Goal: Task Accomplishment & Management: Manage account settings

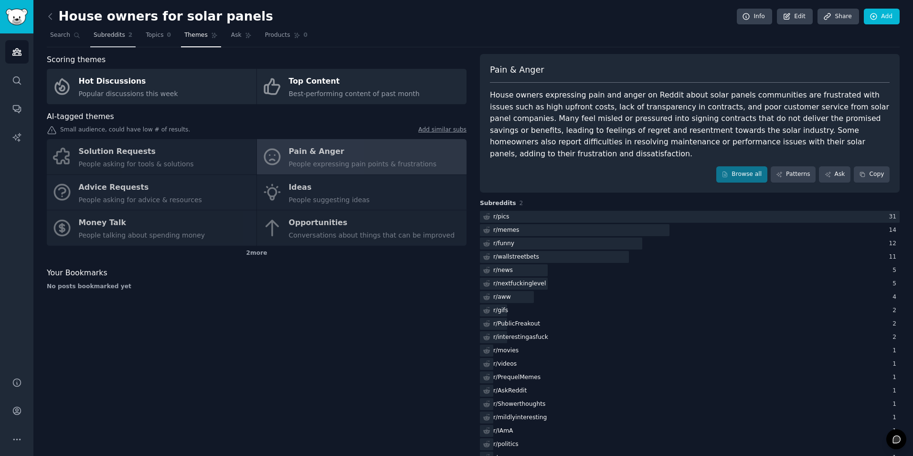
click at [112, 39] on span "Subreddits" at bounding box center [110, 35] width 32 height 9
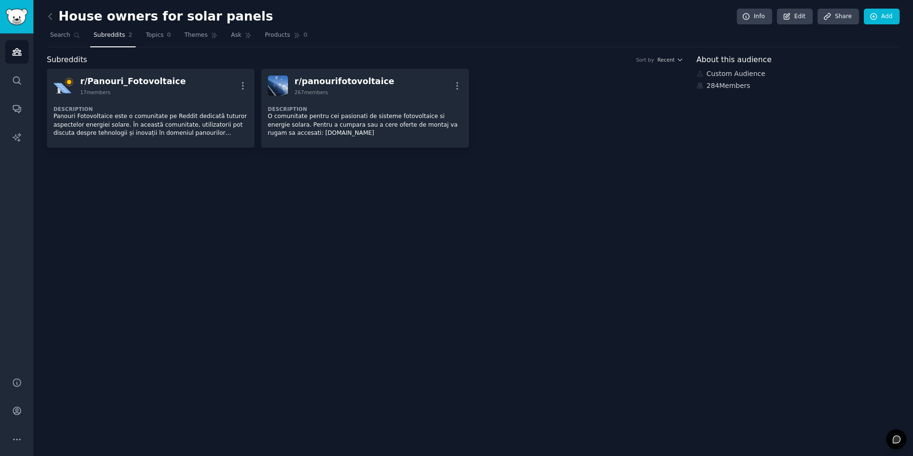
click at [713, 86] on div "284 Members" at bounding box center [798, 86] width 203 height 10
drag, startPoint x: 700, startPoint y: 86, endPoint x: 715, endPoint y: 76, distance: 17.9
click at [715, 76] on div "Custom Audience 284 Members" at bounding box center [798, 80] width 203 height 22
click at [715, 76] on div "Custom Audience" at bounding box center [798, 74] width 203 height 10
click at [759, 15] on link "Info" at bounding box center [754, 17] width 35 height 16
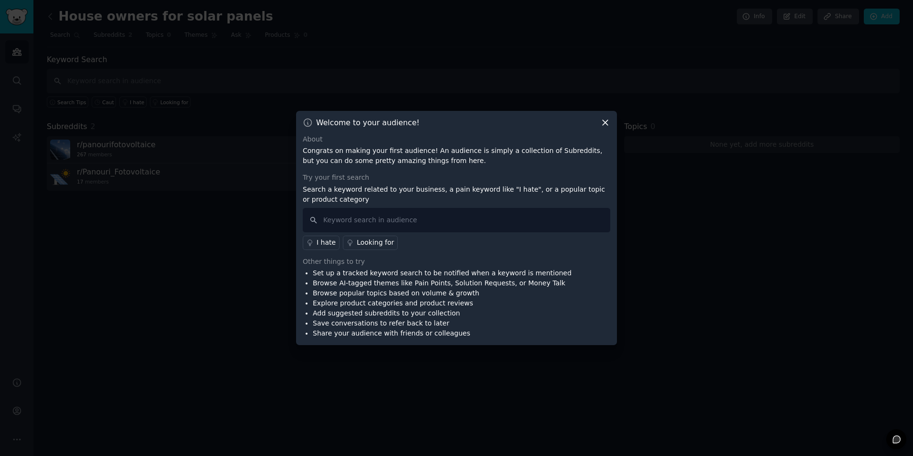
click at [306, 120] on icon at bounding box center [308, 122] width 10 height 10
click at [605, 125] on icon at bounding box center [605, 122] width 10 height 10
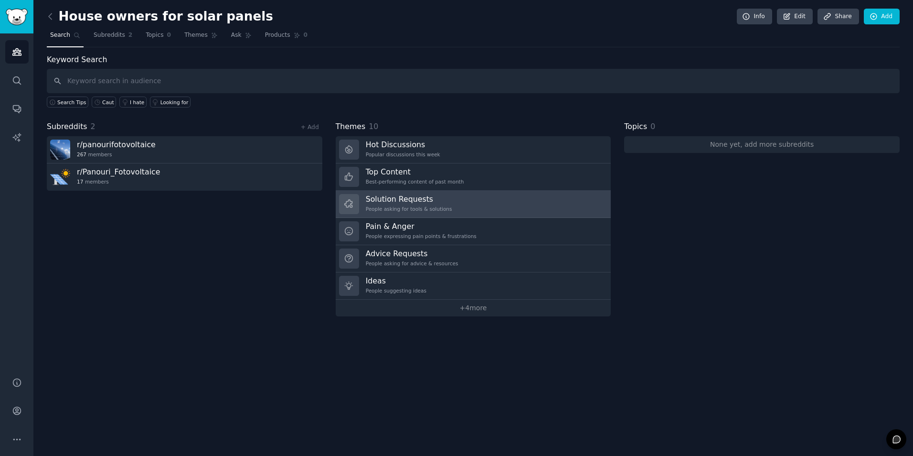
click at [423, 203] on h3 "Solution Requests" at bounding box center [409, 199] width 86 height 10
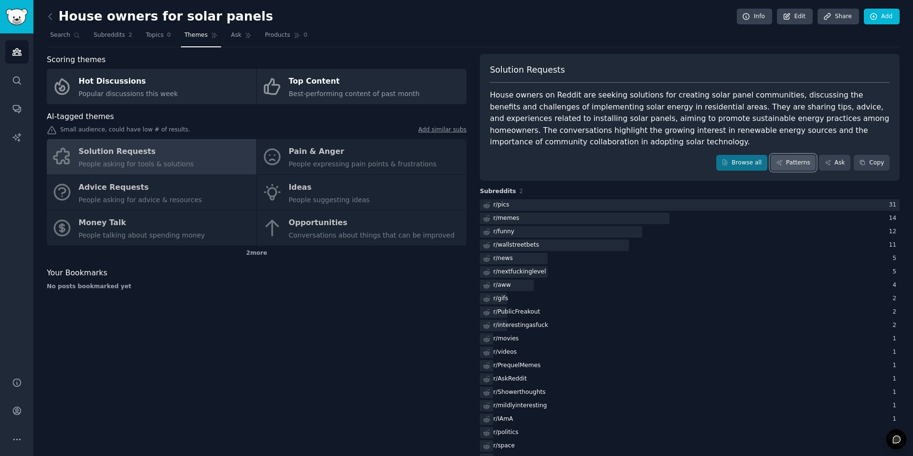
click at [795, 167] on link "Patterns" at bounding box center [793, 163] width 45 height 16
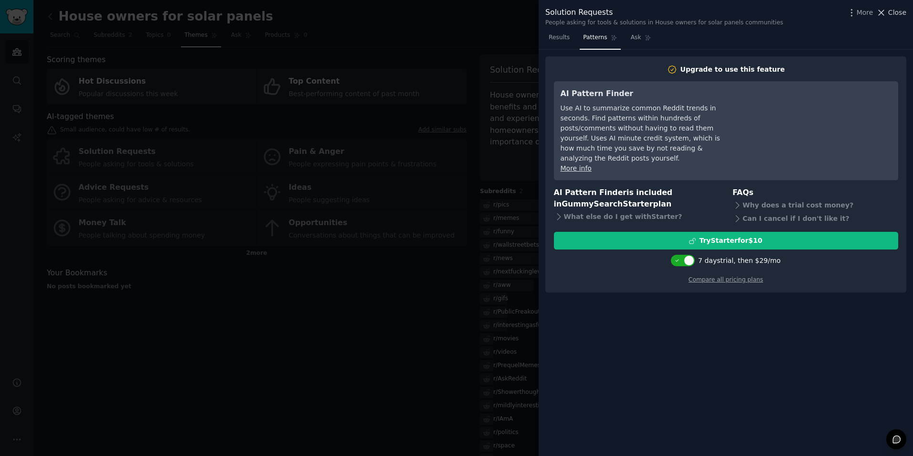
click at [886, 12] on icon at bounding box center [881, 13] width 10 height 10
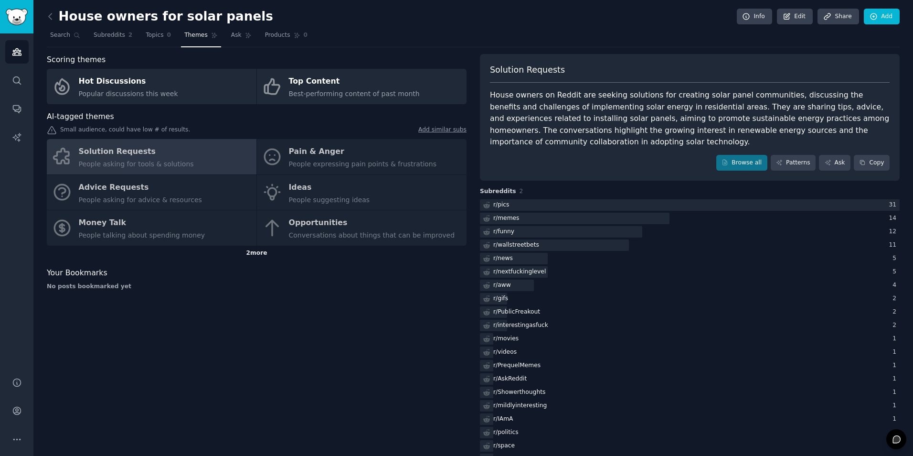
click at [257, 256] on div "2 more" at bounding box center [257, 252] width 420 height 15
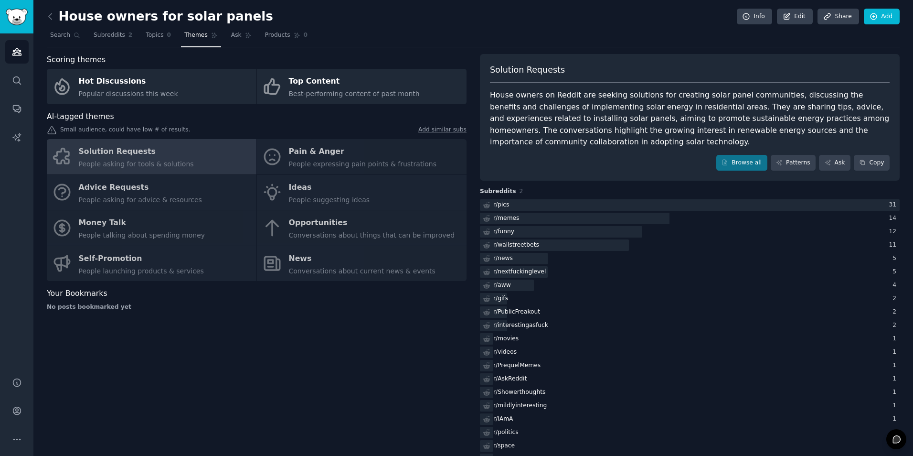
click at [117, 260] on div "Solution Requests People asking for tools & solutions Pain & Anger People expre…" at bounding box center [257, 210] width 420 height 142
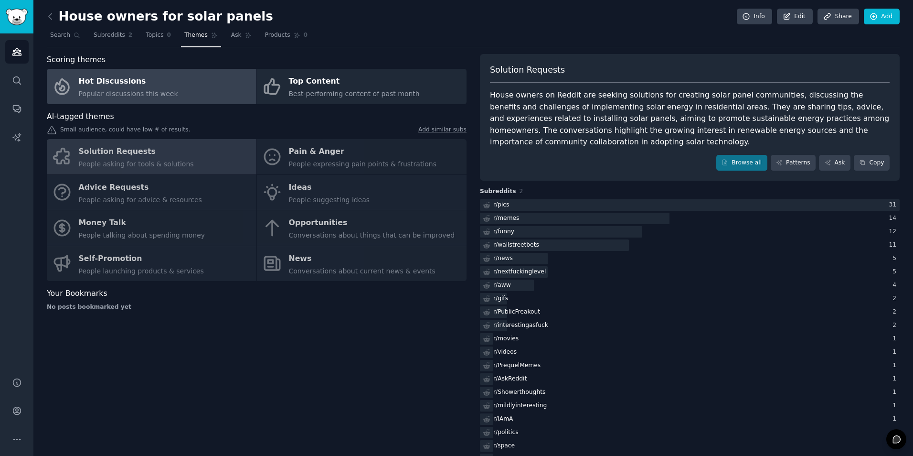
click at [222, 97] on link "Hot Discussions Popular discussions this week" at bounding box center [152, 86] width 210 height 35
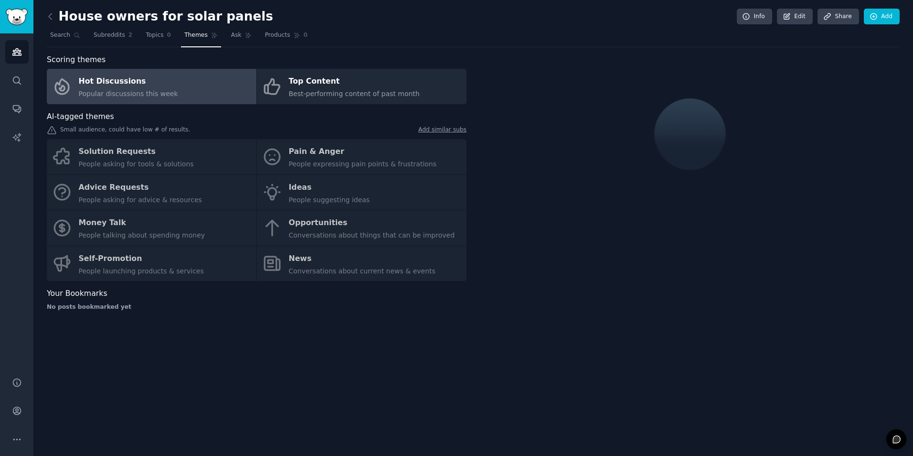
click at [316, 145] on div "Solution Requests People asking for tools & solutions Pain & Anger People expre…" at bounding box center [257, 210] width 420 height 142
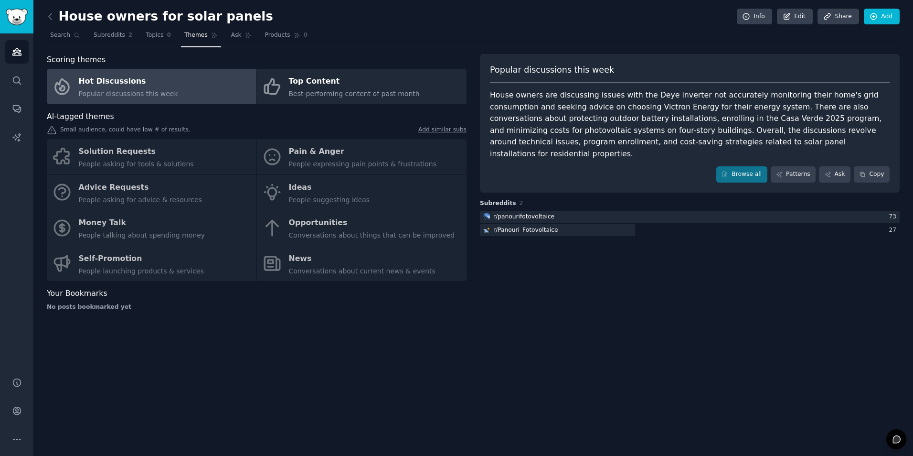
click at [328, 155] on div "Solution Requests People asking for tools & solutions Pain & Anger People expre…" at bounding box center [257, 210] width 420 height 142
click at [342, 156] on div "Solution Requests People asking for tools & solutions Pain & Anger People expre…" at bounding box center [257, 210] width 420 height 142
click at [330, 156] on div "Solution Requests People asking for tools & solutions Pain & Anger People expre…" at bounding box center [257, 210] width 420 height 142
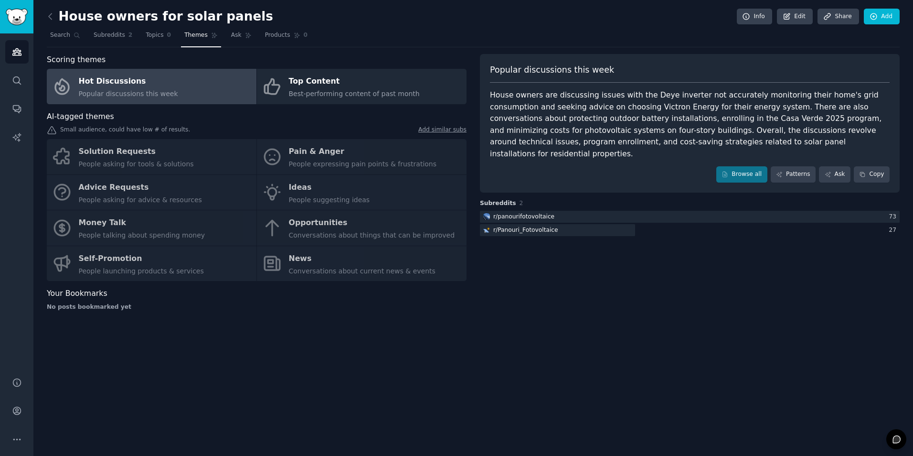
drag, startPoint x: 330, startPoint y: 156, endPoint x: 315, endPoint y: 159, distance: 15.5
click at [315, 159] on div "Solution Requests People asking for tools & solutions Pain & Anger People expre…" at bounding box center [257, 210] width 420 height 142
click at [333, 151] on div "Solution Requests People asking for tools & solutions Pain & Anger People expre…" at bounding box center [257, 210] width 420 height 142
click at [360, 162] on div "Solution Requests People asking for tools & solutions Pain & Anger People expre…" at bounding box center [257, 210] width 420 height 142
click at [331, 156] on div "Solution Requests People asking for tools & solutions Pain & Anger People expre…" at bounding box center [257, 210] width 420 height 142
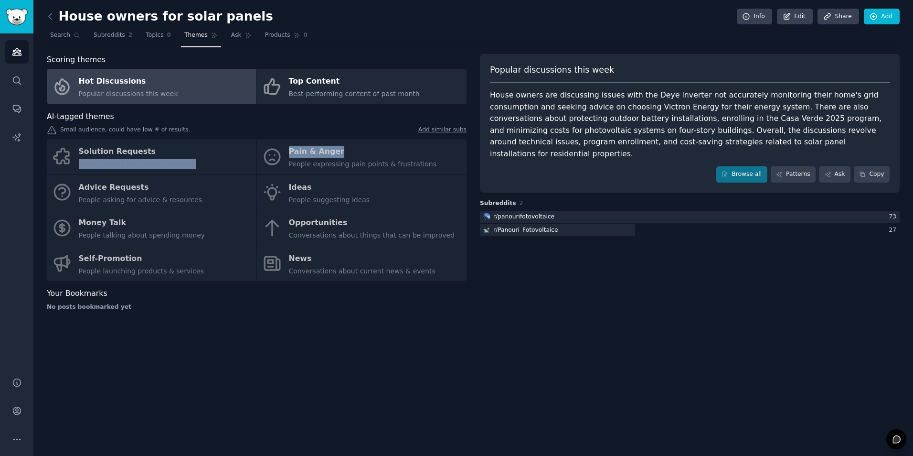
drag, startPoint x: 373, startPoint y: 155, endPoint x: 149, endPoint y: 153, distance: 223.9
click at [149, 153] on div "Solution Requests People asking for tools & solutions Pain & Anger People expre…" at bounding box center [257, 210] width 420 height 142
click at [305, 154] on div "Solution Requests People asking for tools & solutions Pain & Anger People expre…" at bounding box center [257, 210] width 420 height 142
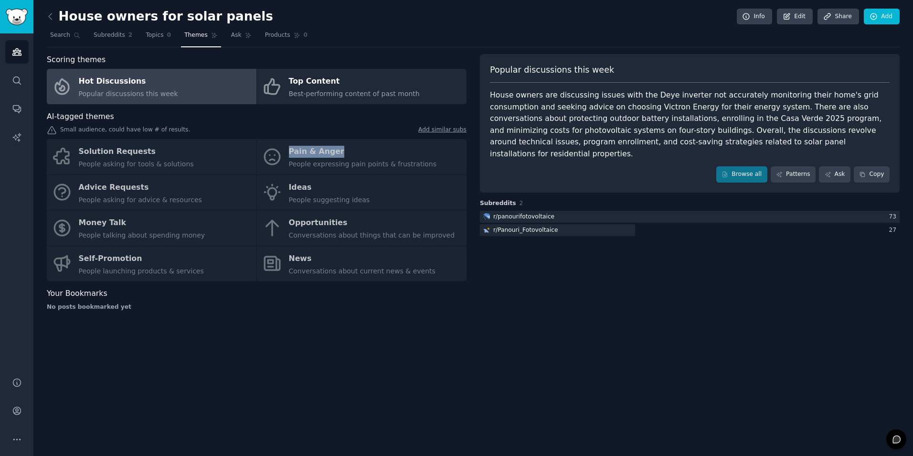
click at [305, 154] on div "Solution Requests People asking for tools & solutions Pain & Anger People expre…" at bounding box center [257, 210] width 420 height 142
drag, startPoint x: 305, startPoint y: 154, endPoint x: 283, endPoint y: 157, distance: 22.6
click at [283, 157] on div "Solution Requests People asking for tools & solutions Pain & Anger People expre…" at bounding box center [257, 210] width 420 height 142
click at [300, 153] on div "Solution Requests People asking for tools & solutions Pain & Anger People expre…" at bounding box center [257, 210] width 420 height 142
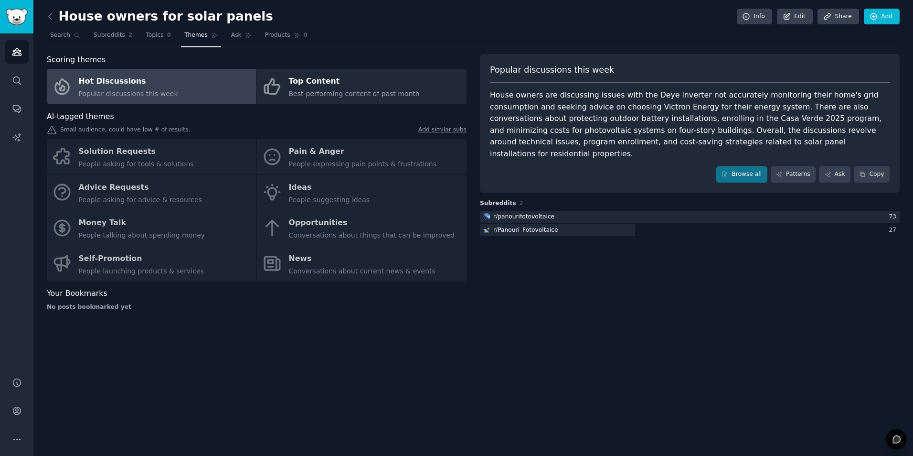
drag, startPoint x: 300, startPoint y: 153, endPoint x: 298, endPoint y: 159, distance: 6.5
click at [298, 159] on div "Solution Requests People asking for tools & solutions Pain & Anger People expre…" at bounding box center [257, 210] width 420 height 142
click at [294, 165] on div "Solution Requests People asking for tools & solutions Pain & Anger People expre…" at bounding box center [257, 210] width 420 height 142
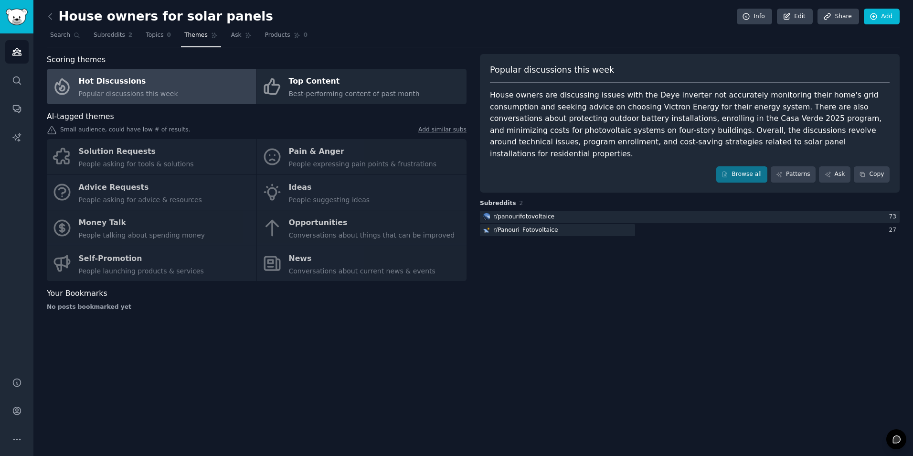
drag, startPoint x: 294, startPoint y: 165, endPoint x: 288, endPoint y: 155, distance: 11.8
click at [288, 155] on div "Solution Requests People asking for tools & solutions Pain & Anger People expre…" at bounding box center [257, 210] width 420 height 142
click at [305, 151] on div "Solution Requests People asking for tools & solutions Pain & Anger People expre…" at bounding box center [257, 210] width 420 height 142
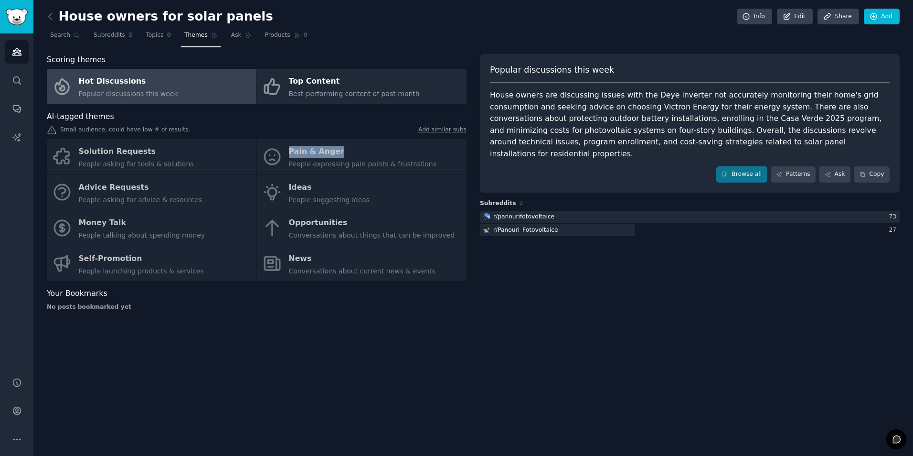
click at [305, 151] on div "Solution Requests People asking for tools & solutions Pain & Anger People expre…" at bounding box center [257, 210] width 420 height 142
click at [578, 316] on div "Popular discussions this week House owners are discussing issues with the Deye …" at bounding box center [690, 186] width 420 height 264
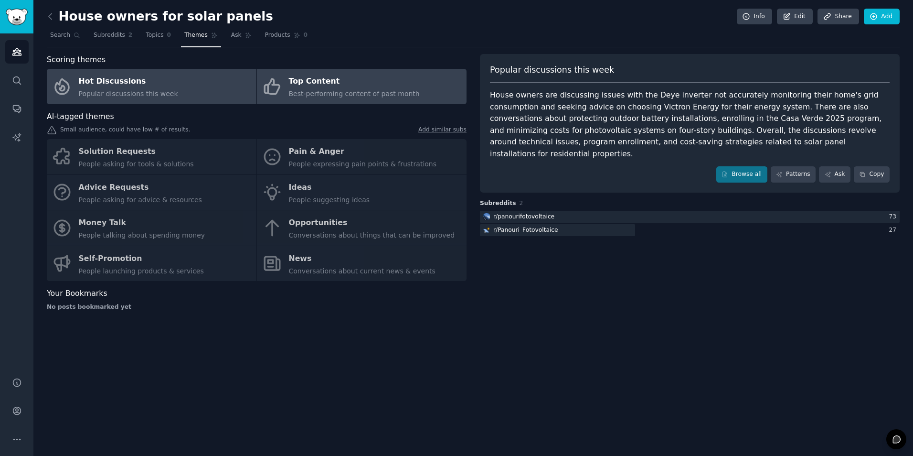
click at [327, 80] on div "Top Content" at bounding box center [354, 81] width 131 height 15
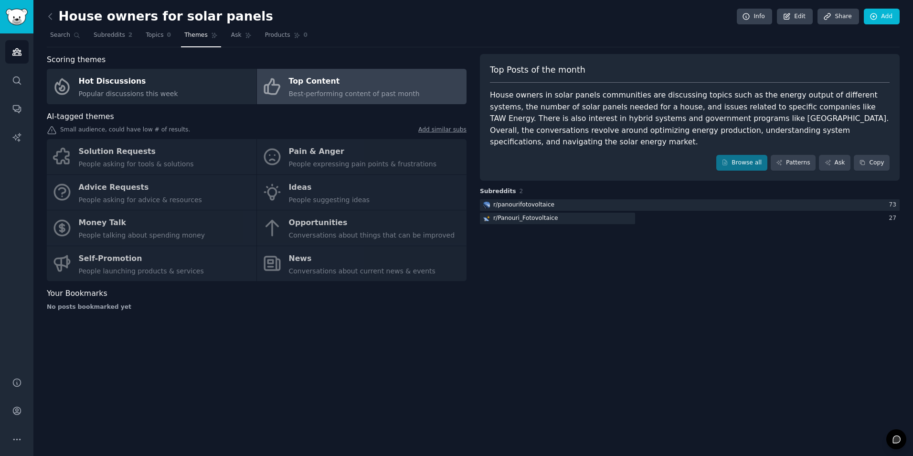
click at [336, 154] on div "Solution Requests People asking for tools & solutions Pain & Anger People expre…" at bounding box center [257, 210] width 420 height 142
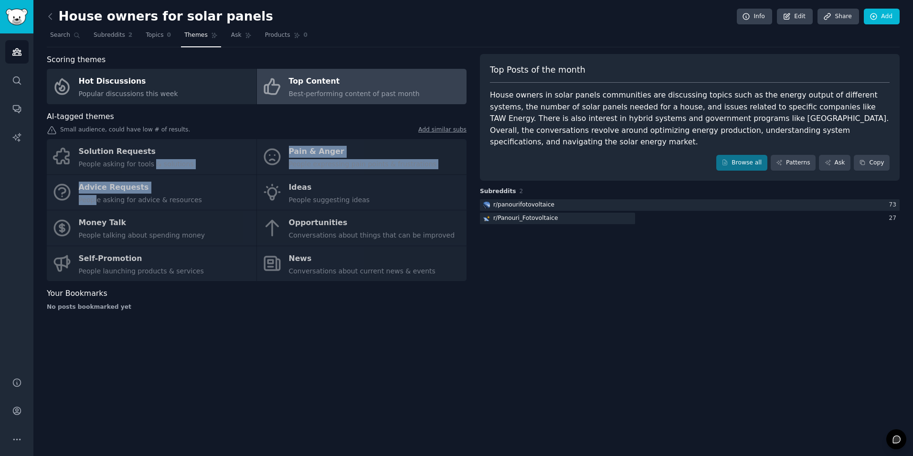
drag, startPoint x: 149, startPoint y: 169, endPoint x: 83, endPoint y: 218, distance: 82.6
click at [83, 218] on div "Solution Requests People asking for tools & solutions Pain & Anger People expre…" at bounding box center [257, 210] width 420 height 142
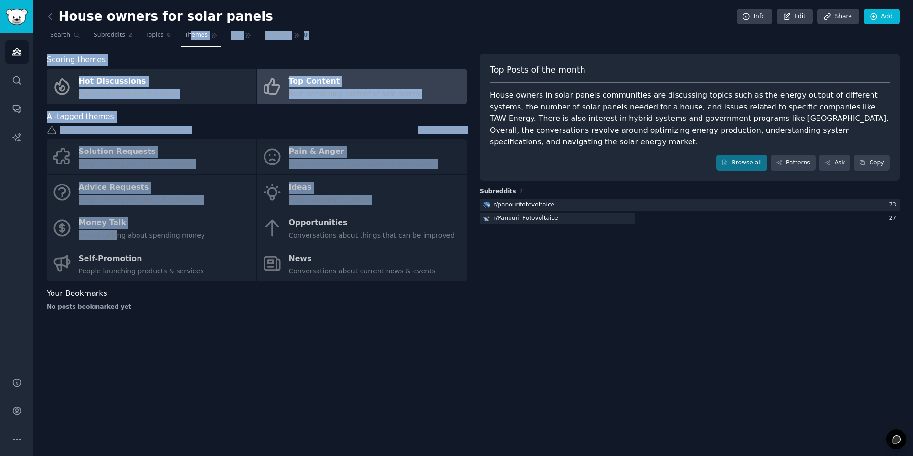
drag, startPoint x: 113, startPoint y: 243, endPoint x: 191, endPoint y: 41, distance: 216.2
click at [191, 41] on div "House owners for solar panels Info Edit Share Add Search Subreddits 2 Topics 0 …" at bounding box center [473, 165] width 853 height 304
click at [191, 41] on link "Themes" at bounding box center [201, 38] width 40 height 20
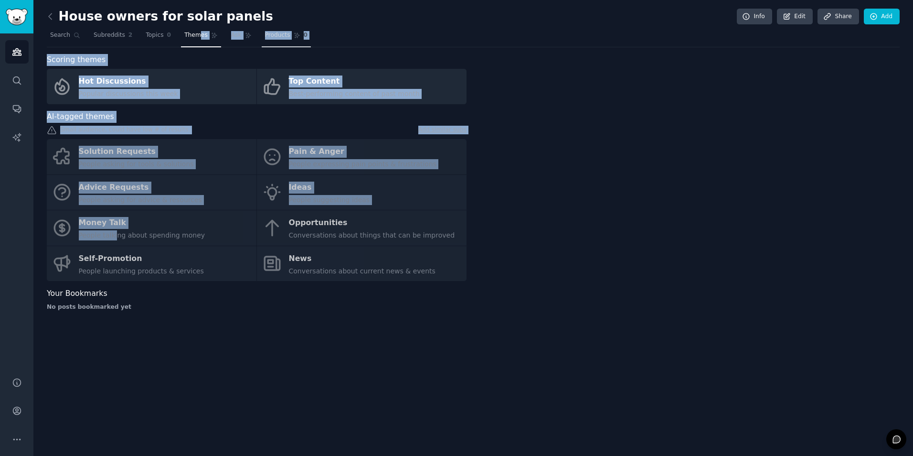
click at [265, 35] on span "Products" at bounding box center [277, 35] width 25 height 9
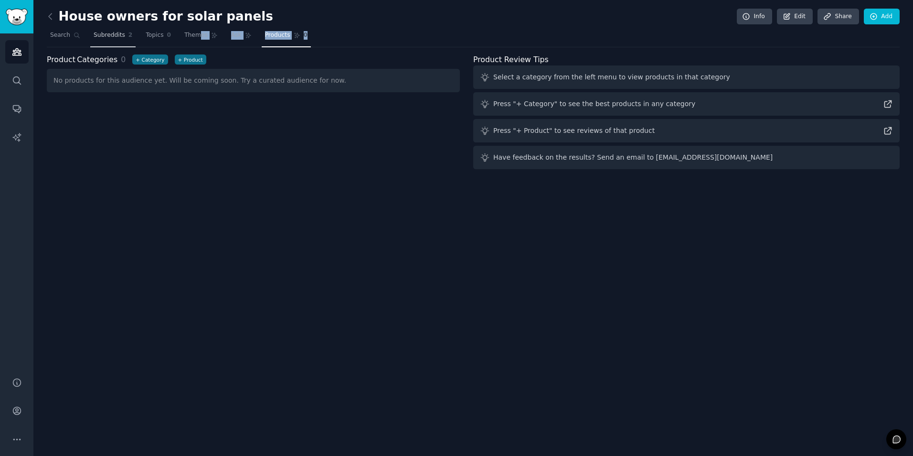
click at [107, 35] on span "Subreddits" at bounding box center [110, 35] width 32 height 9
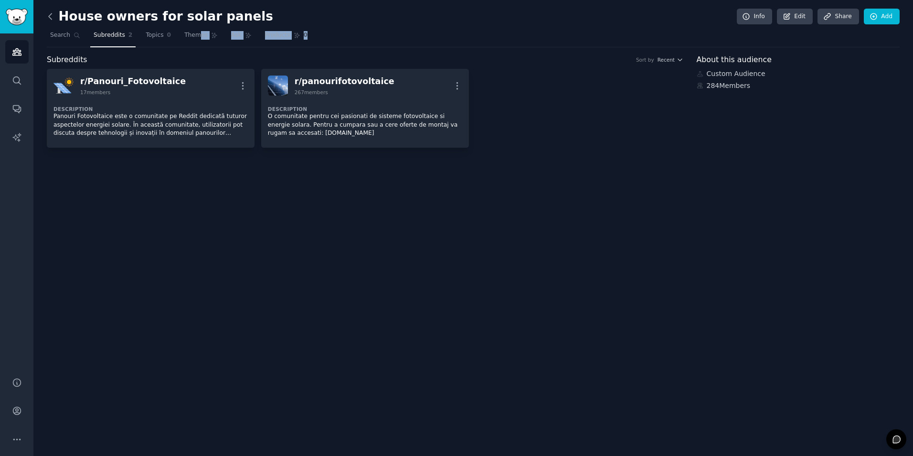
click at [53, 21] on icon at bounding box center [50, 16] width 10 height 10
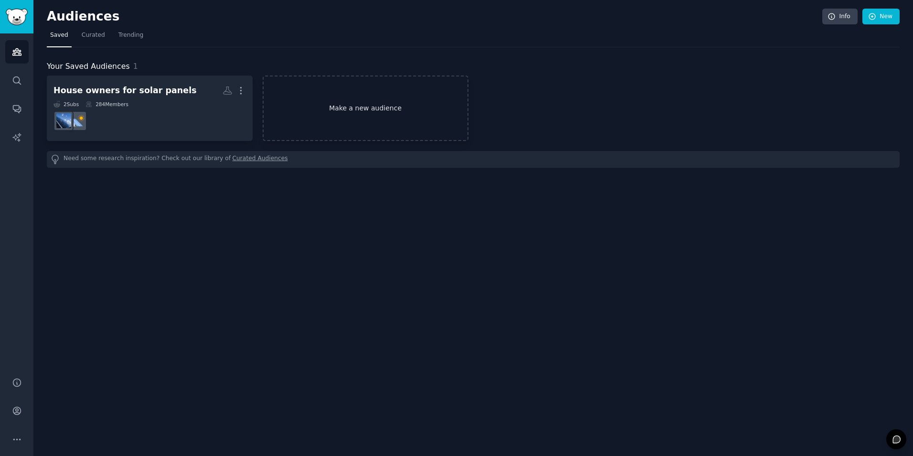
click at [311, 118] on link "Make a new audience" at bounding box center [366, 107] width 206 height 65
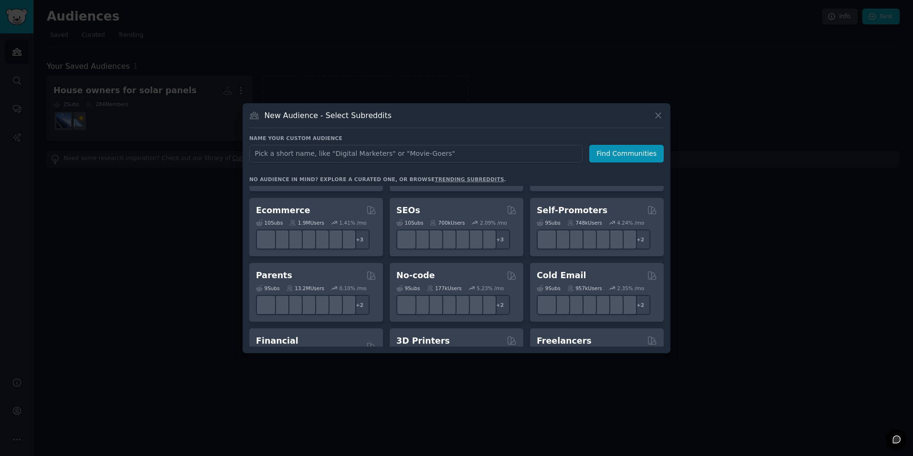
scroll to position [388, 0]
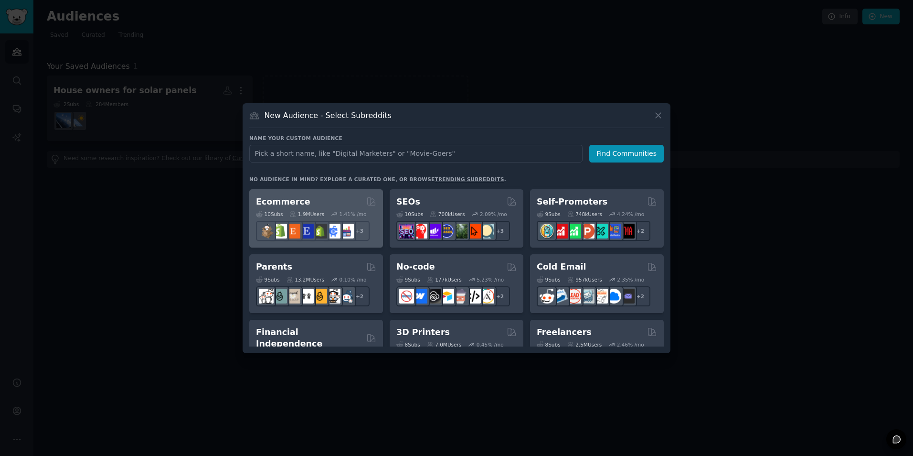
click at [328, 201] on div "Ecommerce" at bounding box center [316, 202] width 120 height 12
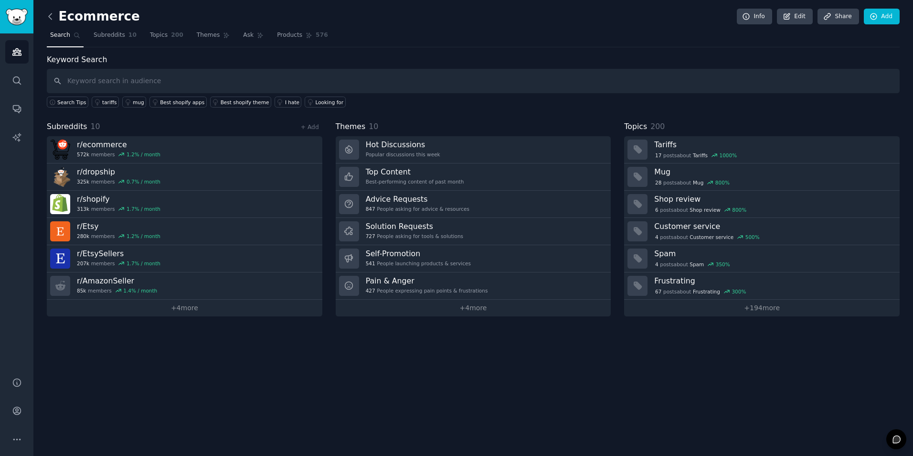
click at [48, 18] on icon at bounding box center [50, 16] width 10 height 10
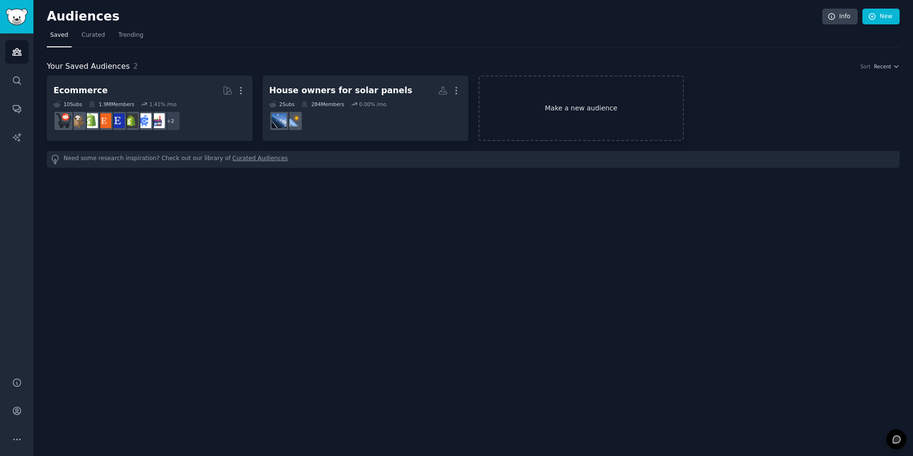
click at [595, 92] on link "Make a new audience" at bounding box center [581, 107] width 206 height 65
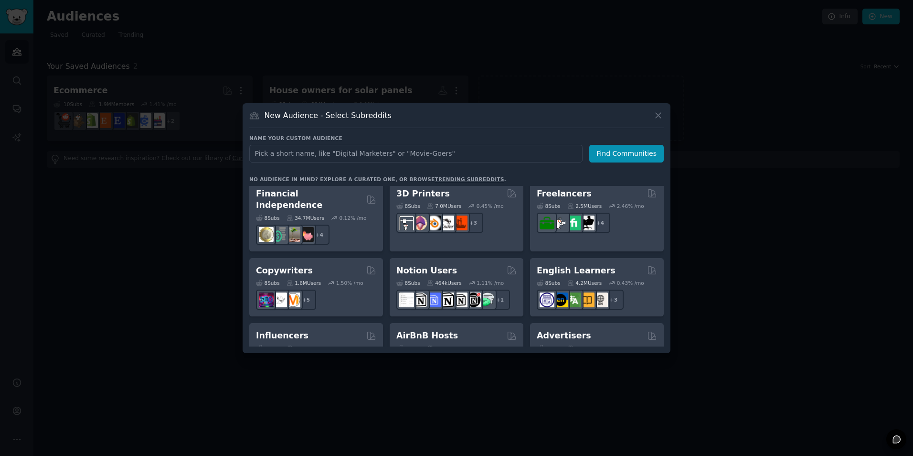
scroll to position [527, 0]
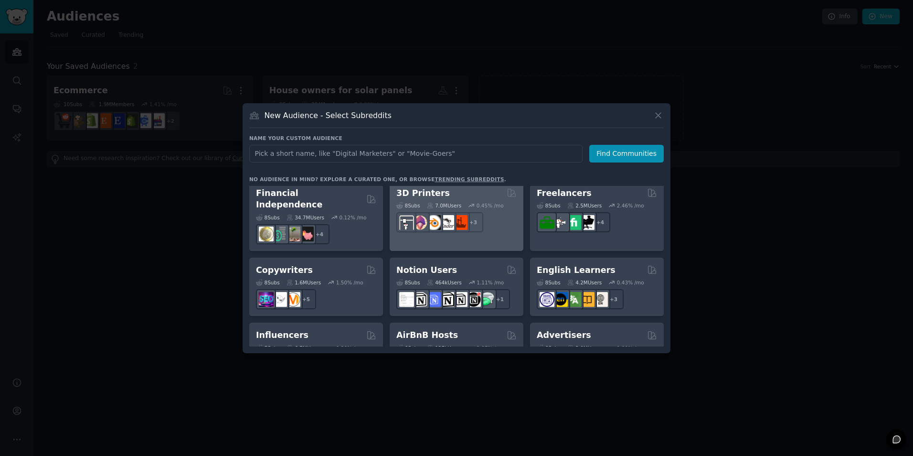
click at [460, 196] on div "3D Printers" at bounding box center [456, 193] width 120 height 12
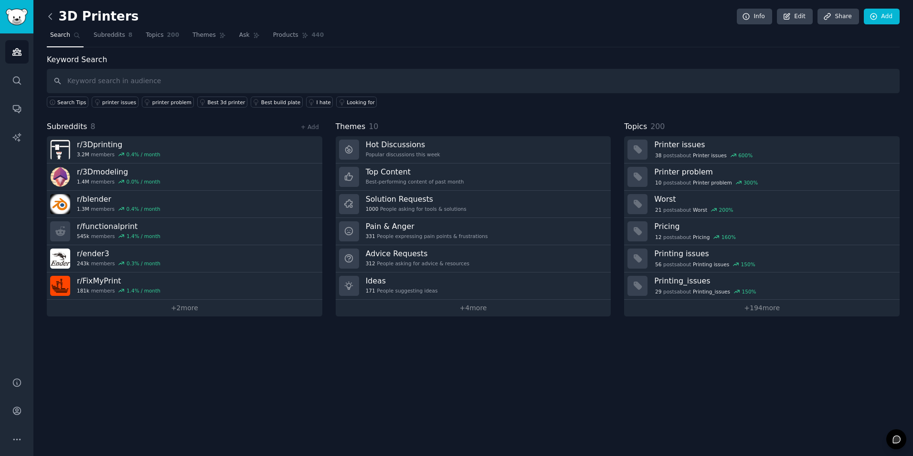
click at [53, 18] on icon at bounding box center [50, 16] width 10 height 10
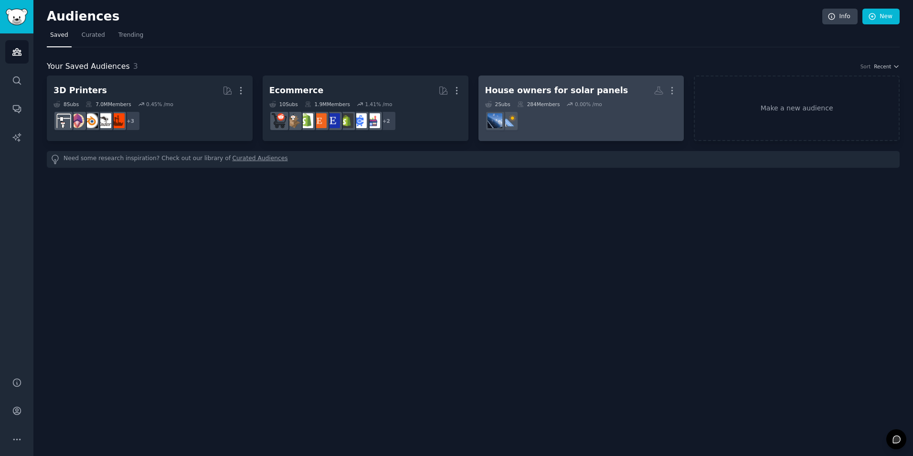
click at [593, 87] on div "House owners for solar panels" at bounding box center [556, 91] width 143 height 12
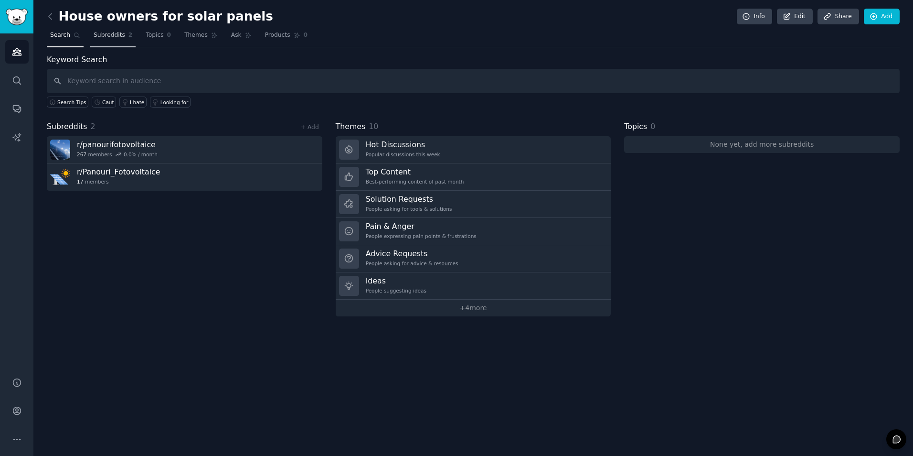
click at [128, 31] on span "2" at bounding box center [130, 35] width 4 height 9
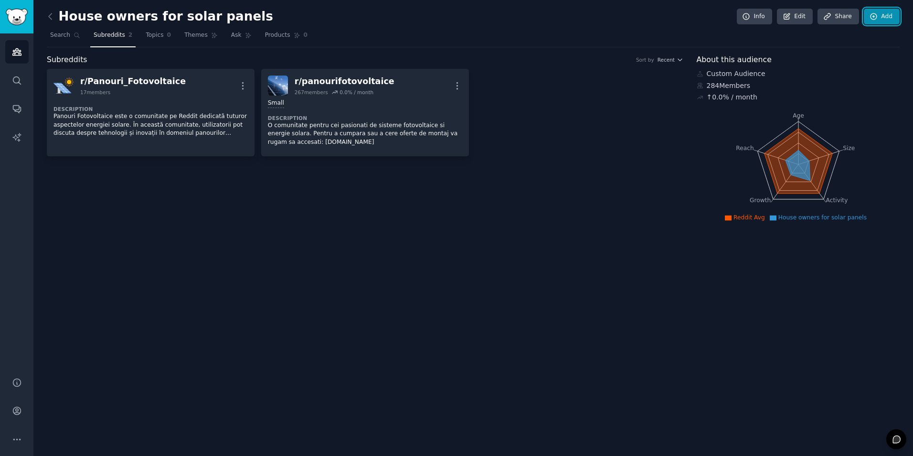
click at [880, 19] on link "Add" at bounding box center [882, 17] width 36 height 16
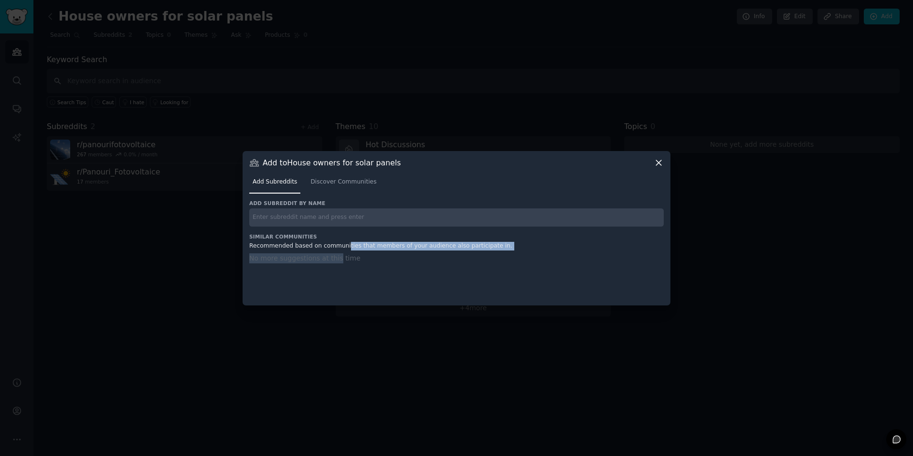
drag, startPoint x: 339, startPoint y: 245, endPoint x: 327, endPoint y: 283, distance: 39.1
click at [327, 283] on div "Similar Communities Recommended based on communities that members of your audie…" at bounding box center [456, 263] width 414 height 60
click at [335, 181] on span "Discover Communities" at bounding box center [343, 182] width 66 height 9
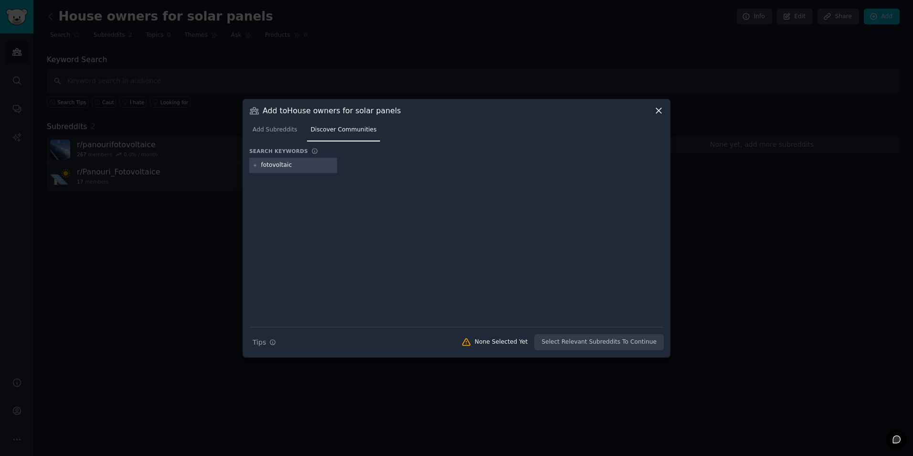
type input "fotovoltaice"
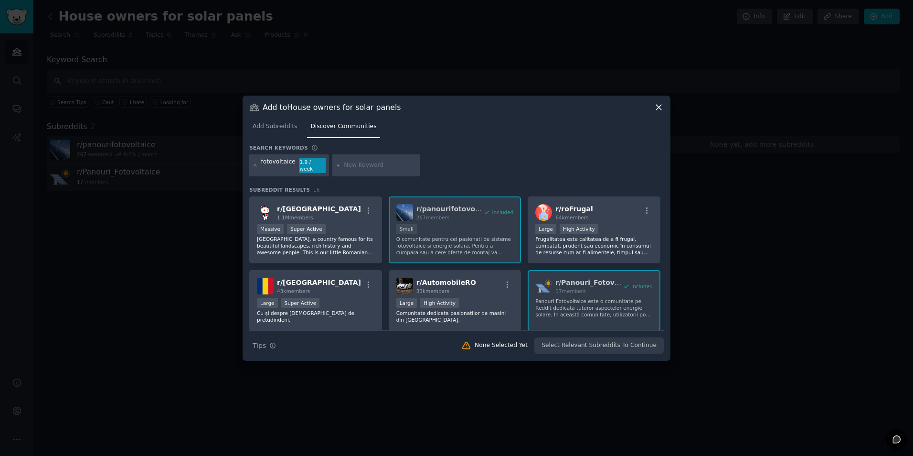
click at [658, 112] on icon at bounding box center [659, 107] width 10 height 10
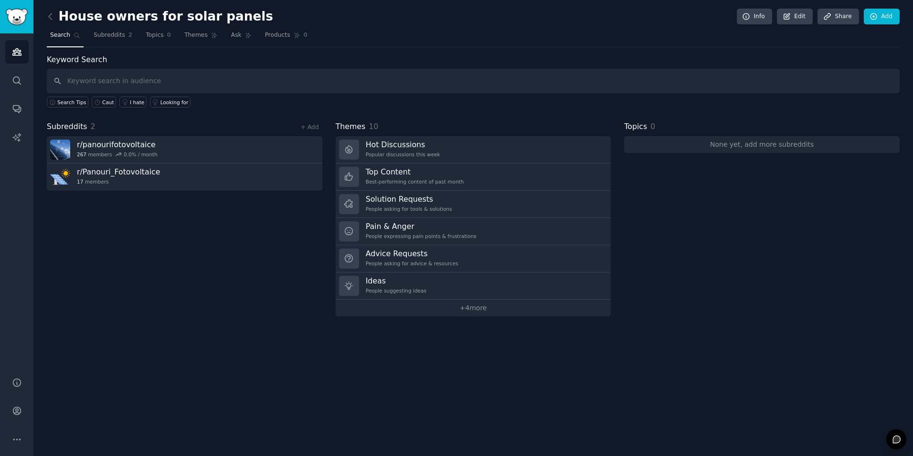
click at [249, 272] on div "Subreddits 2 + Add r/ panourifotovoltaice 267 members 0.0 % / month r/ Panouri_…" at bounding box center [184, 218] width 275 height 195
